Goal: Task Accomplishment & Management: Manage account settings

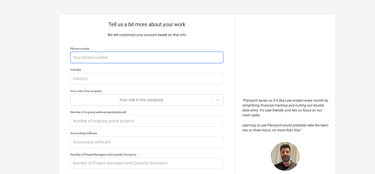
click at [150, 59] on input "text" at bounding box center [146, 58] width 153 height 12
type textarea "x"
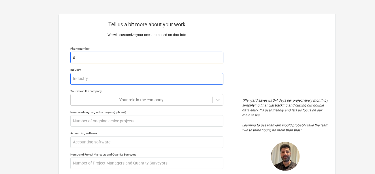
type input "d"
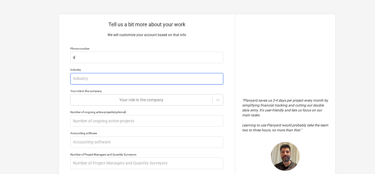
click at [141, 76] on input "text" at bounding box center [146, 79] width 153 height 12
type textarea "x"
type input "d"
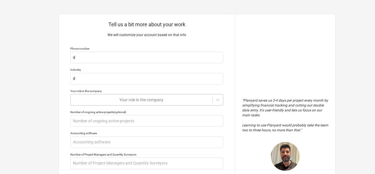
click at [132, 99] on body "Tell us a bit more about your work We will customize your account based on that…" at bounding box center [187, 89] width 375 height 179
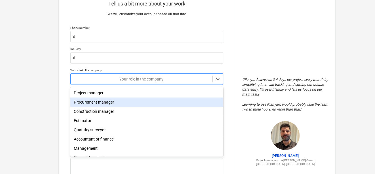
scroll to position [23, 0]
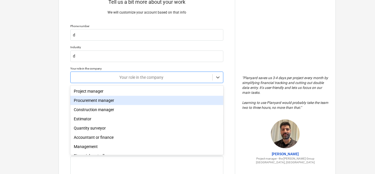
click at [132, 99] on div "Procurement manager" at bounding box center [146, 100] width 153 height 9
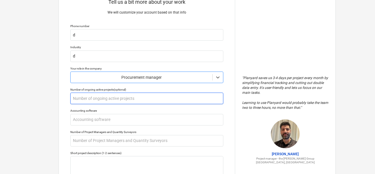
click at [132, 99] on input "text" at bounding box center [146, 99] width 153 height 12
type textarea "x"
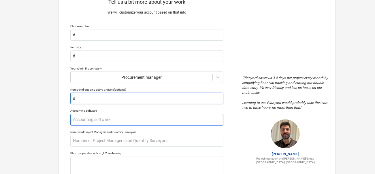
type input "d"
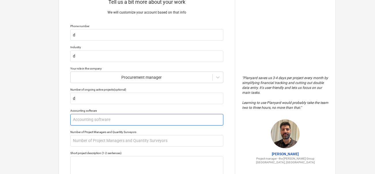
click at [127, 117] on input "text" at bounding box center [146, 120] width 153 height 12
type textarea "x"
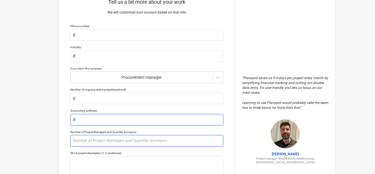
type input "d"
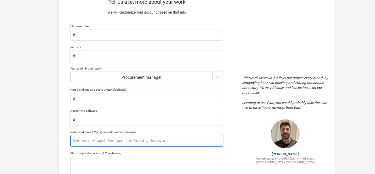
click at [122, 137] on input "text" at bounding box center [146, 141] width 153 height 12
type textarea "x"
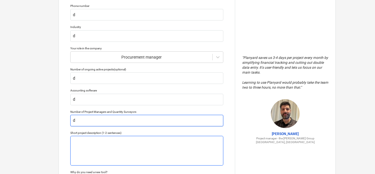
type input "d"
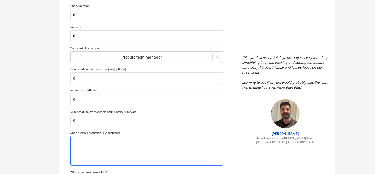
type textarea "x"
click at [122, 138] on textarea "d" at bounding box center [146, 151] width 153 height 30
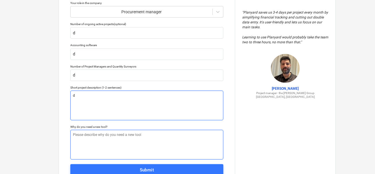
scroll to position [111, 0]
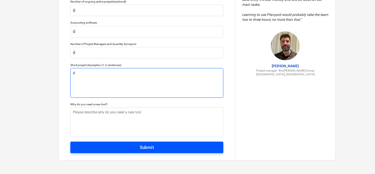
type textarea "d"
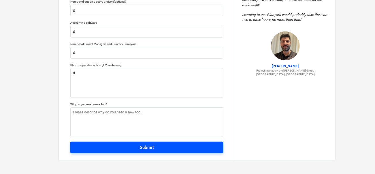
click at [184, 147] on span "Submit" at bounding box center [147, 148] width 141 height 8
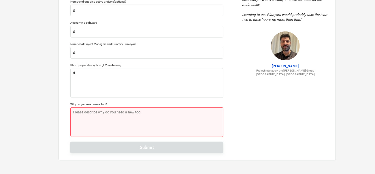
type textarea "x"
click at [171, 129] on textarea "d" at bounding box center [146, 122] width 153 height 30
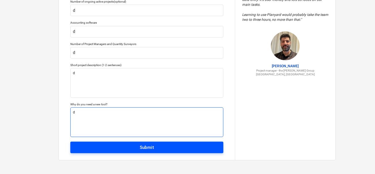
type textarea "d"
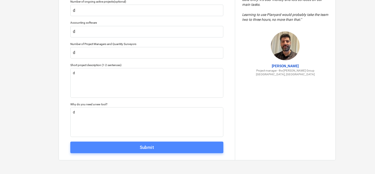
click at [169, 142] on button "Submit" at bounding box center [146, 148] width 153 height 12
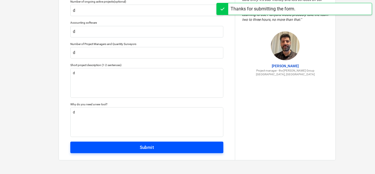
scroll to position [5, 0]
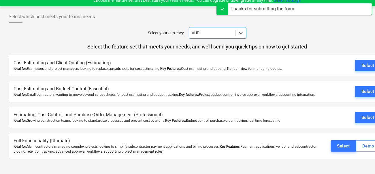
click at [355, 64] on div "Select" at bounding box center [350, 66] width 61 height 12
click at [363, 64] on div "Select" at bounding box center [368, 66] width 13 height 8
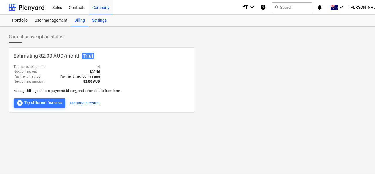
click at [102, 22] on div "Settings" at bounding box center [100, 21] width 22 height 12
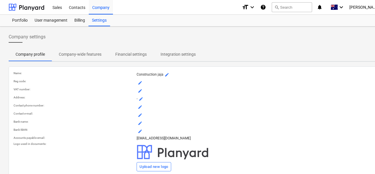
click at [93, 52] on p "Company-wide features" at bounding box center [80, 54] width 43 height 6
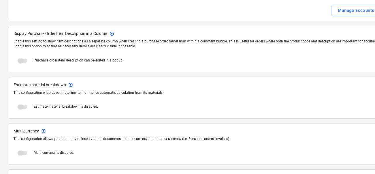
scroll to position [823, 0]
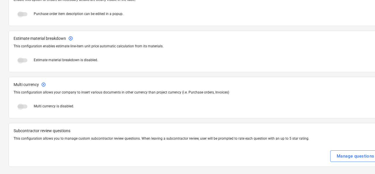
click at [25, 59] on span at bounding box center [23, 60] width 10 height 4
click at [22, 58] on span at bounding box center [23, 60] width 10 height 4
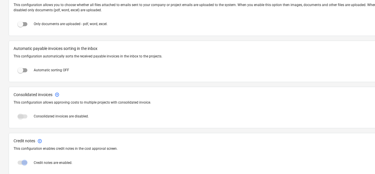
scroll to position [0, 0]
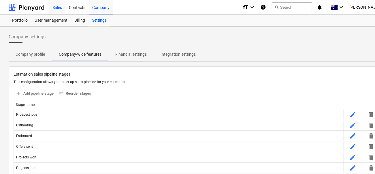
click at [55, 10] on div "Sales" at bounding box center [57, 7] width 16 height 15
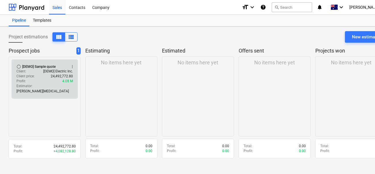
click at [57, 70] on p "[DEMO] Electric Inc." at bounding box center [58, 71] width 30 height 5
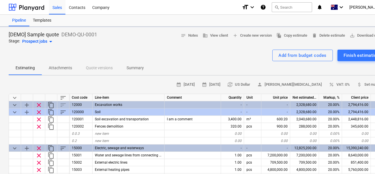
type textarea "x"
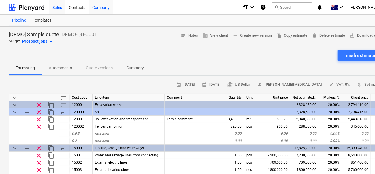
click at [99, 8] on div "Company" at bounding box center [101, 7] width 24 height 15
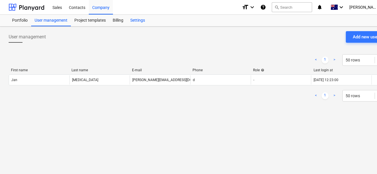
click at [132, 21] on div "Settings" at bounding box center [138, 21] width 22 height 12
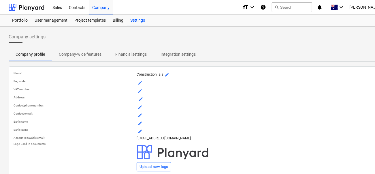
click at [92, 51] on p "Company-wide features" at bounding box center [80, 54] width 43 height 6
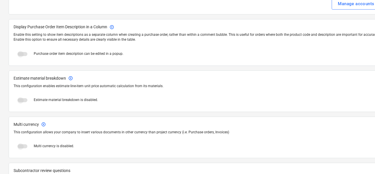
scroll to position [784, 0]
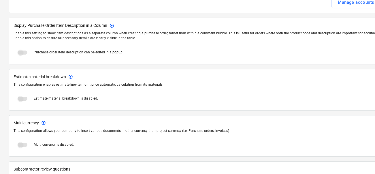
click at [23, 97] on span at bounding box center [23, 99] width 10 height 4
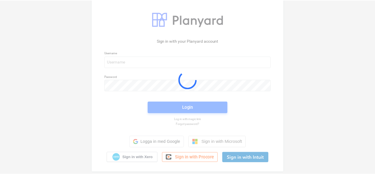
scroll to position [17, 0]
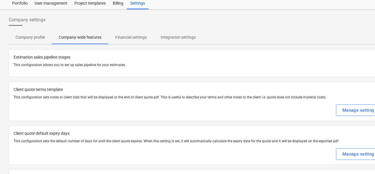
checkbox input "true"
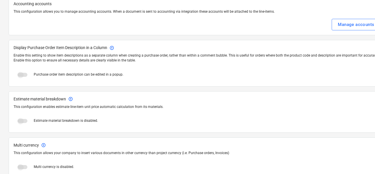
scroll to position [774, 0]
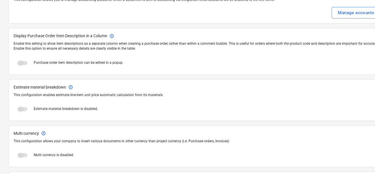
click at [25, 108] on span at bounding box center [23, 109] width 10 height 4
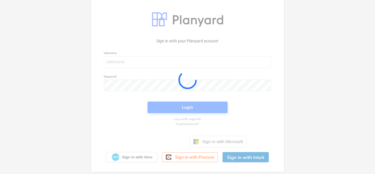
scroll to position [17, 0]
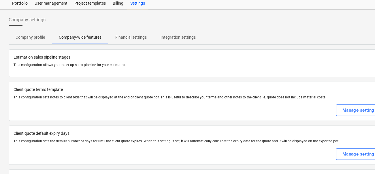
checkbox input "true"
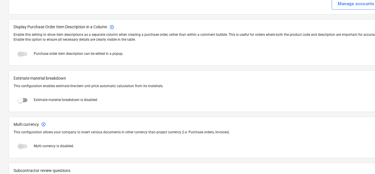
scroll to position [786, 0]
